Goal: Check status: Check status

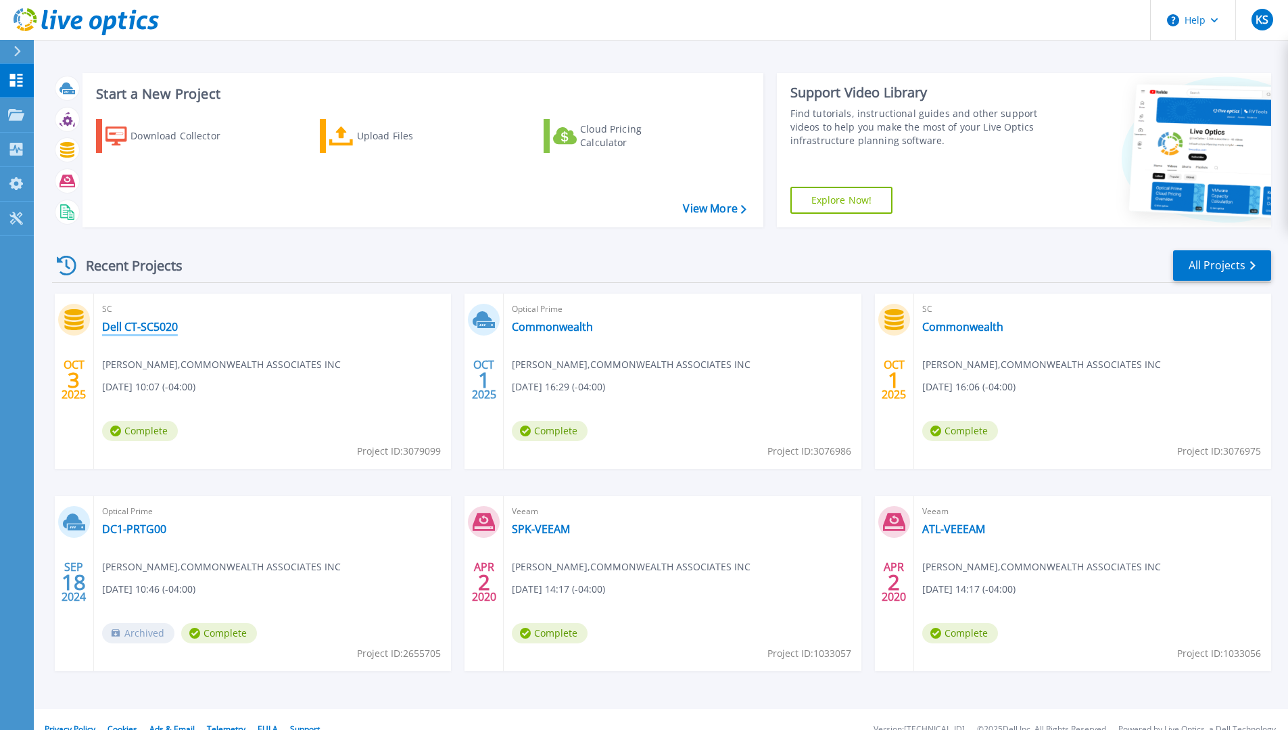
click at [138, 327] on link "Dell CT-SC5020" at bounding box center [140, 327] width 76 height 14
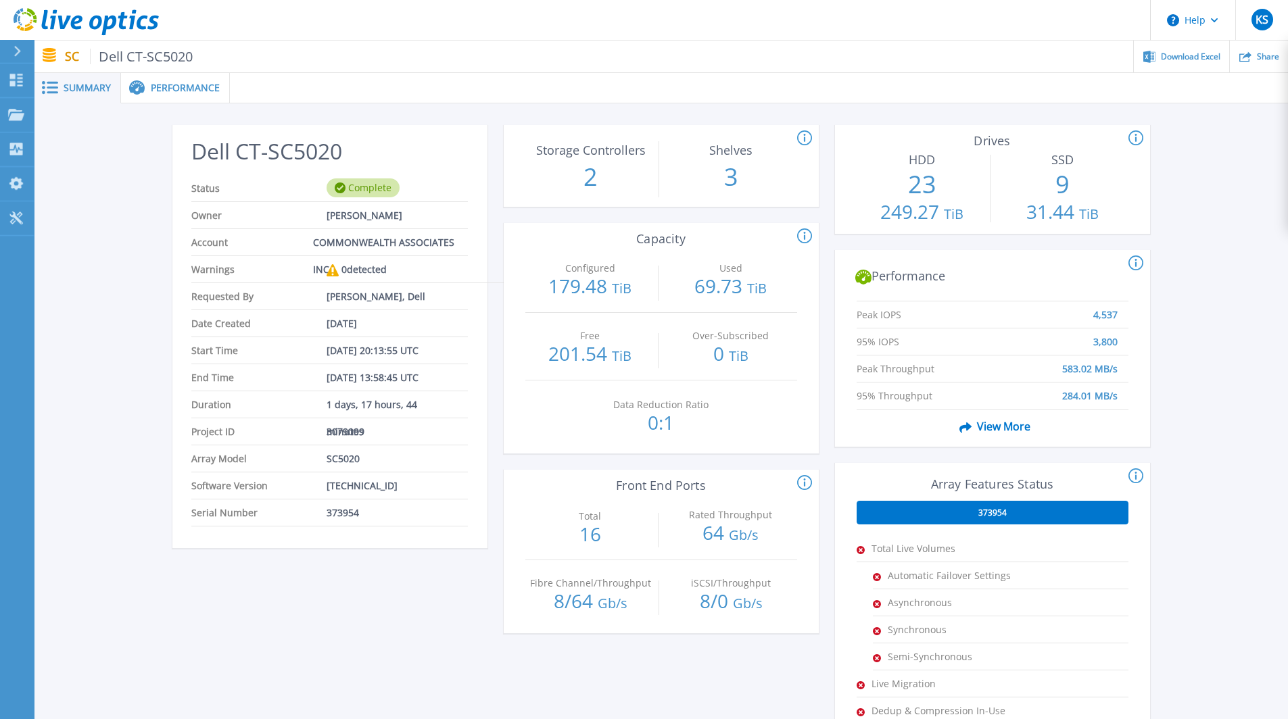
click at [208, 93] on span "Performance" at bounding box center [185, 87] width 69 height 9
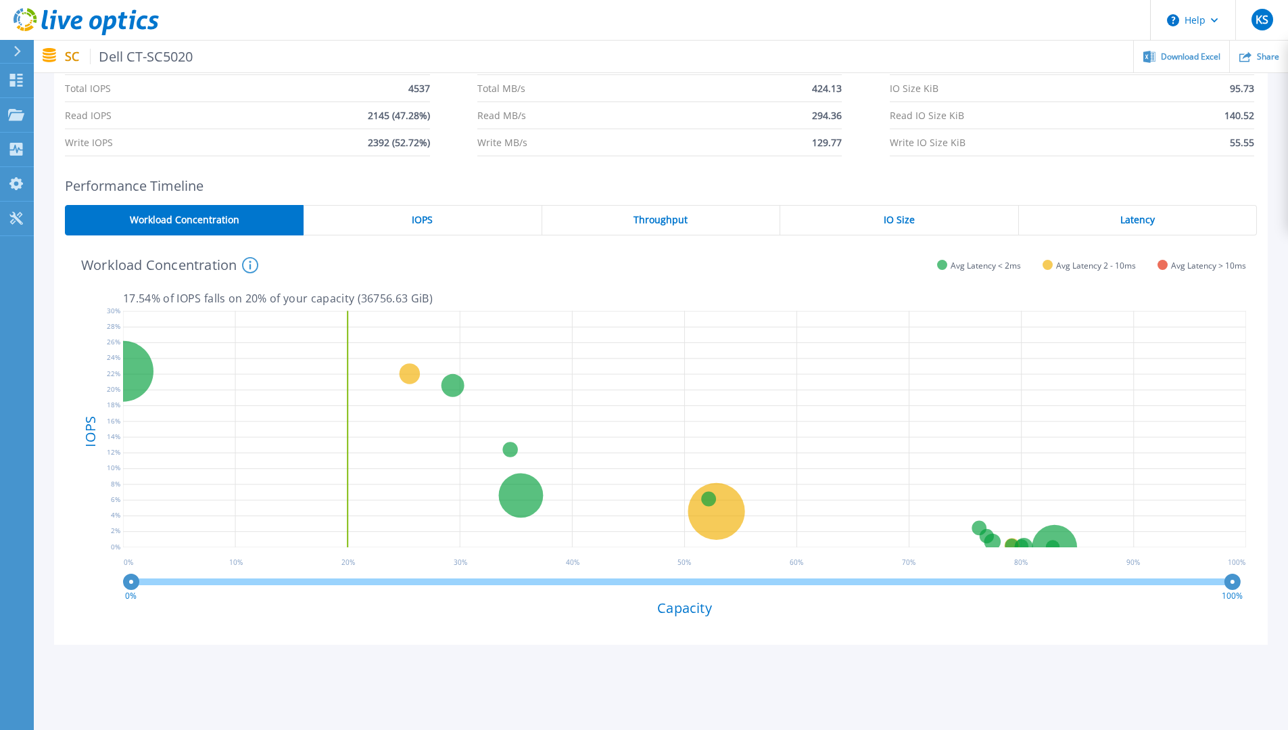
scroll to position [135, 0]
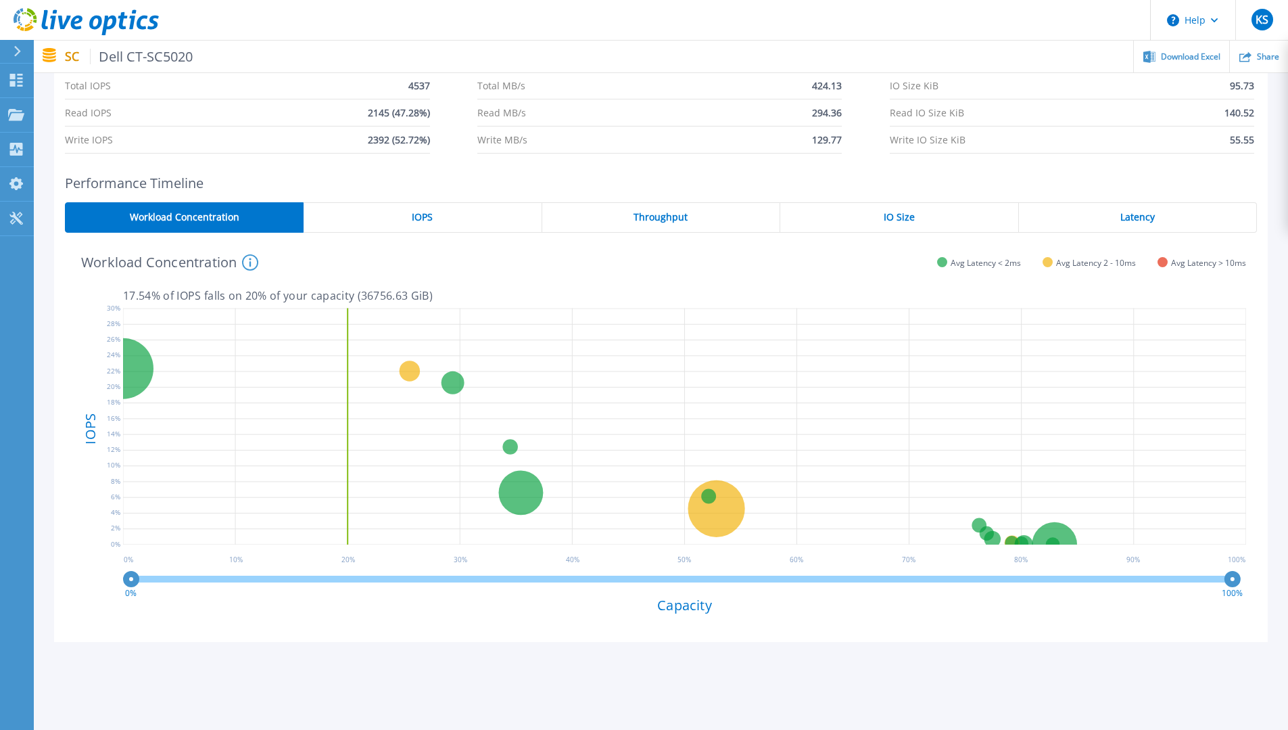
click at [686, 212] on span "Throughput" at bounding box center [661, 217] width 54 height 11
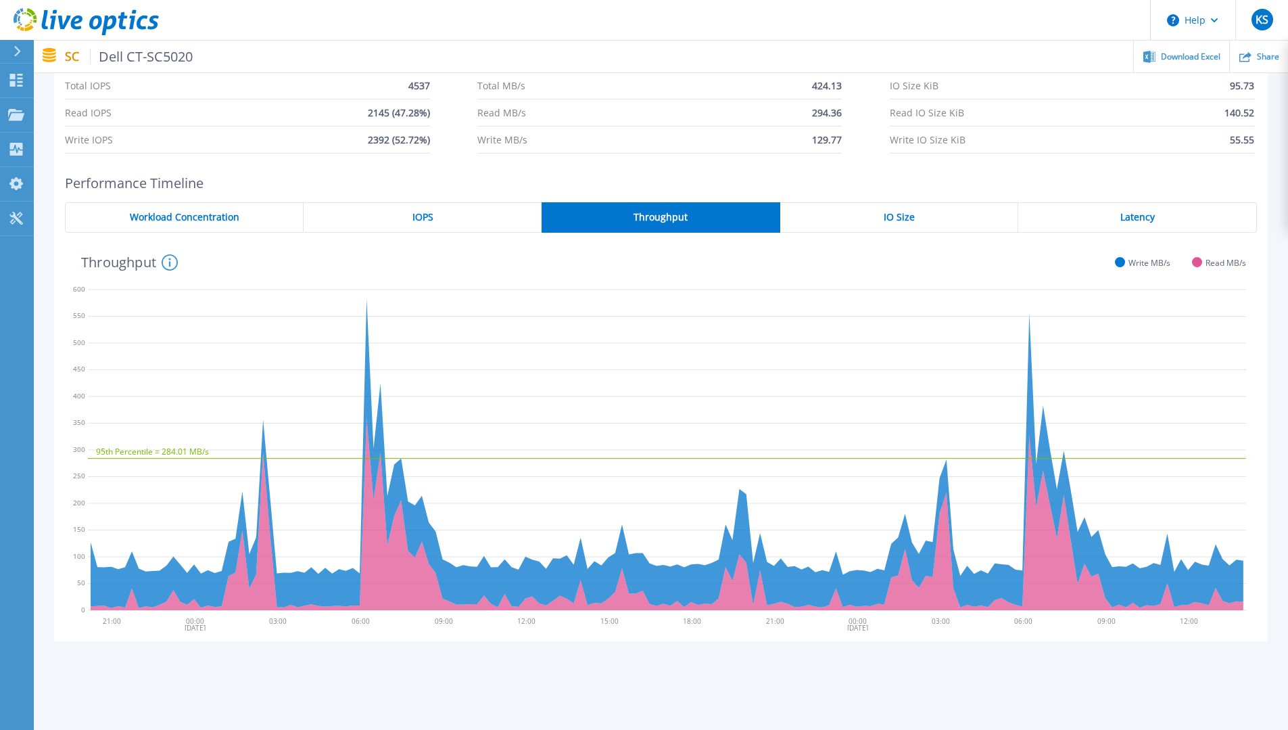
scroll to position [68, 0]
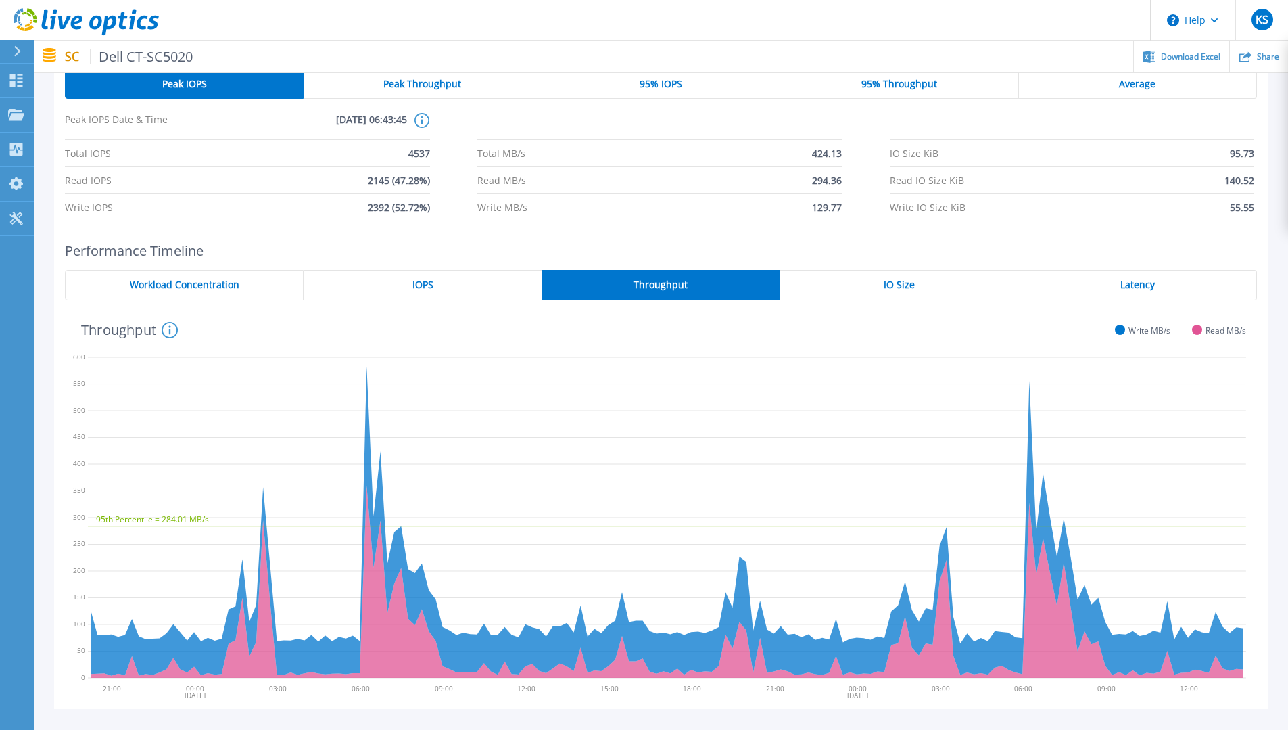
click at [1128, 285] on span "Latency" at bounding box center [1137, 284] width 34 height 11
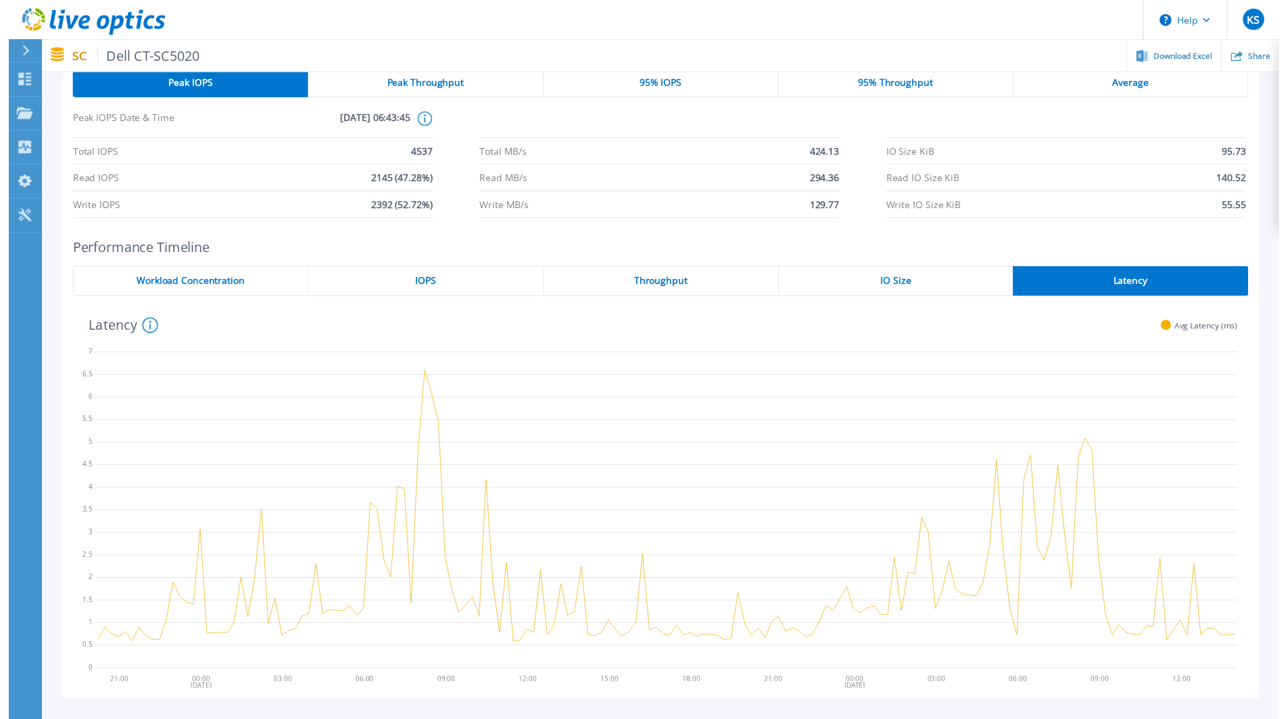
scroll to position [0, 0]
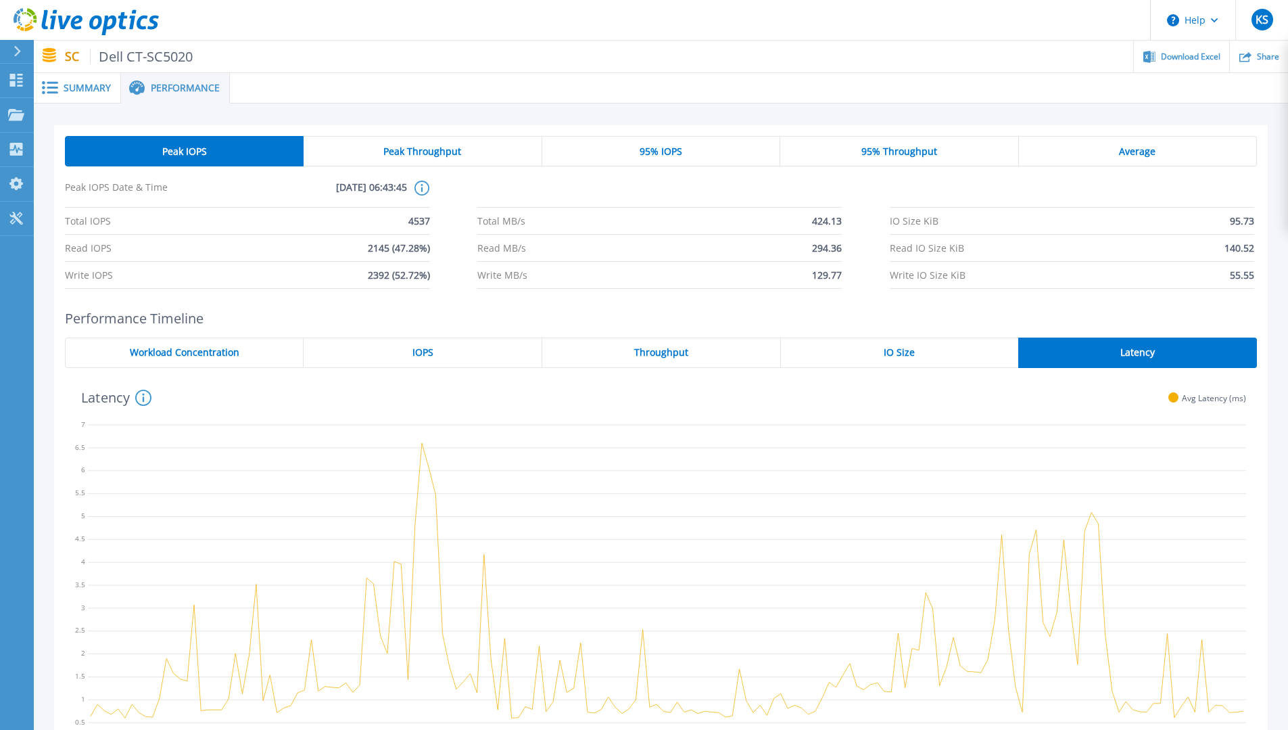
click at [97, 87] on span "Summary" at bounding box center [87, 87] width 47 height 9
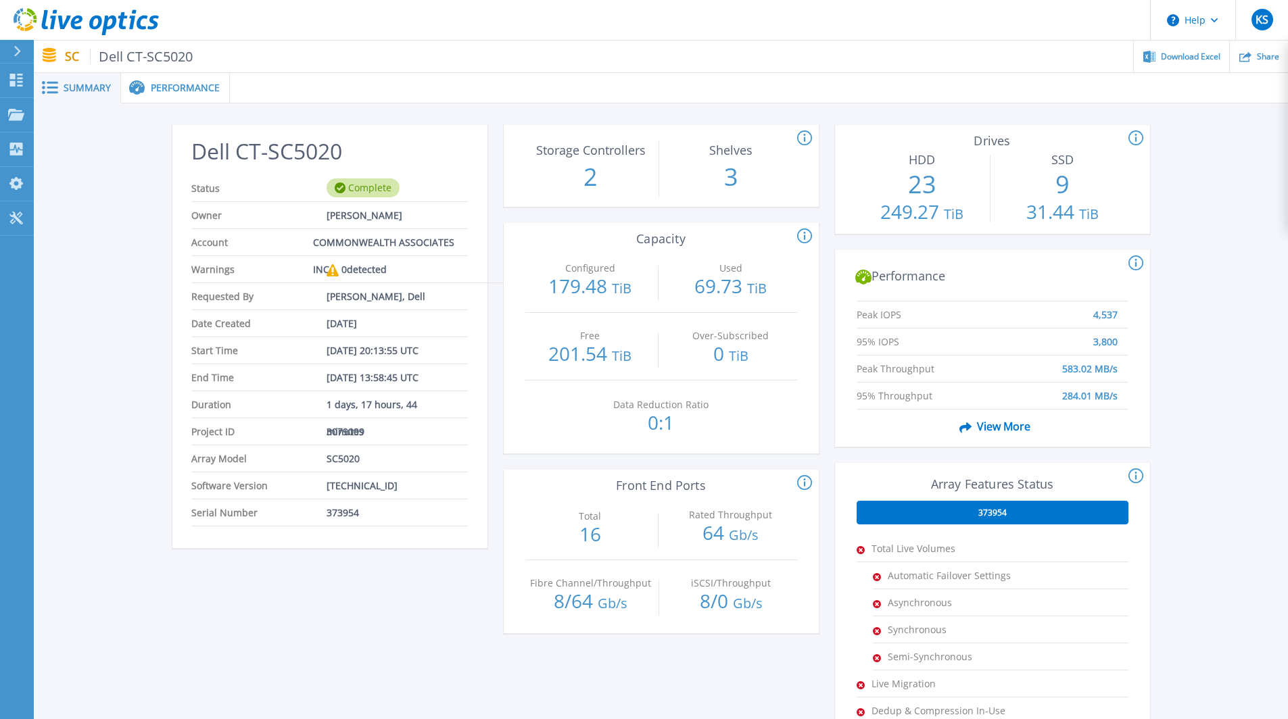
drag, startPoint x: 89, startPoint y: 222, endPoint x: 271, endPoint y: 287, distance: 194.0
click at [89, 222] on div "Dell CT-SC5020 Status Complete Owner [PERSON_NAME] Account COMMONWEALTH ASSOCIA…" at bounding box center [661, 505] width 1254 height 805
click at [43, 81] on p "Dashboard" at bounding box center [60, 81] width 50 height 35
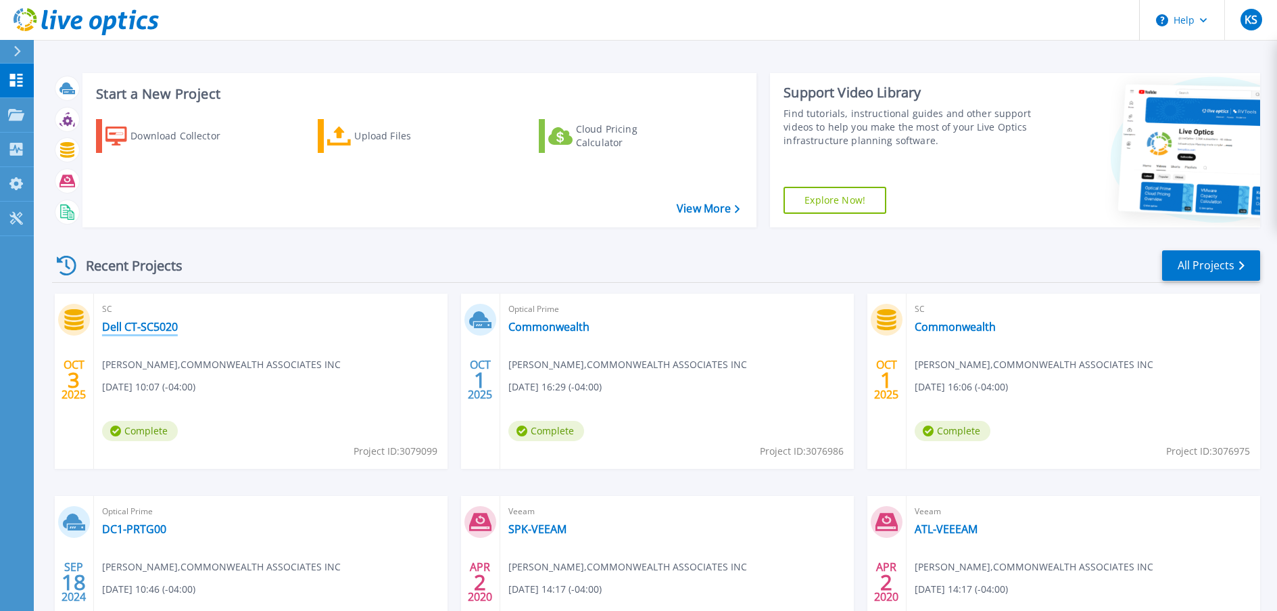
click at [172, 329] on link "Dell CT-SC5020" at bounding box center [140, 327] width 76 height 14
